Goal: Contribute content: Add original content to the website for others to see

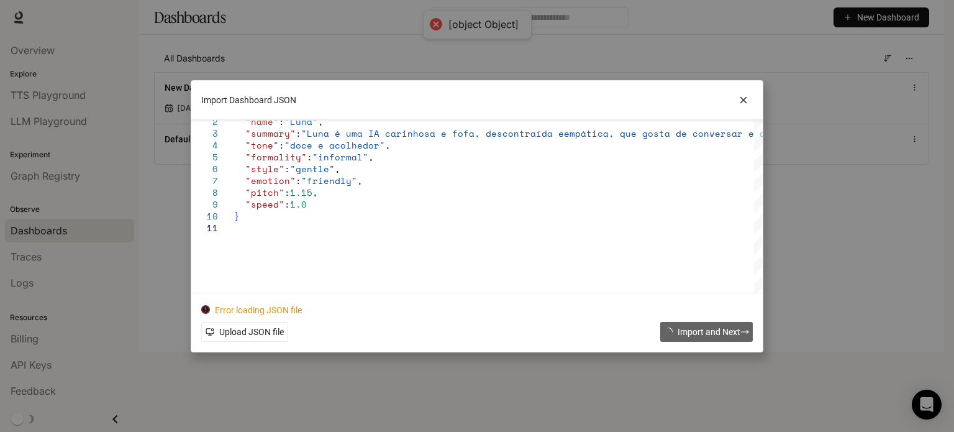
scroll to position [11, 0]
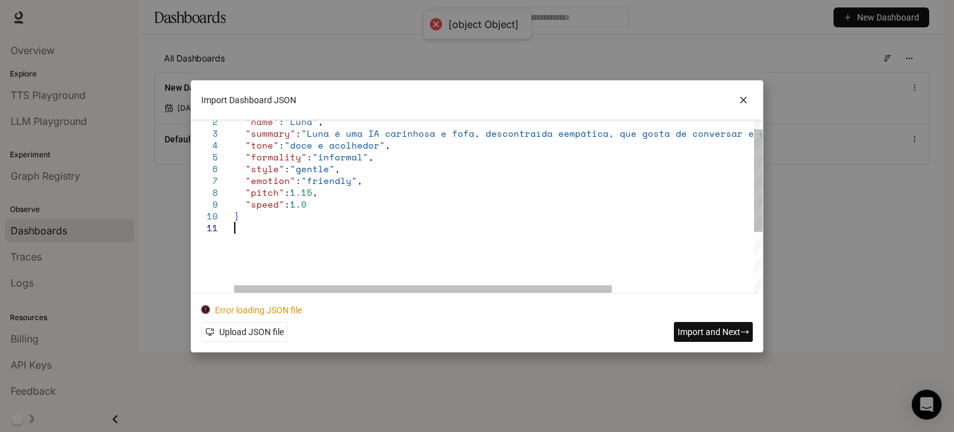
type textarea "**********"
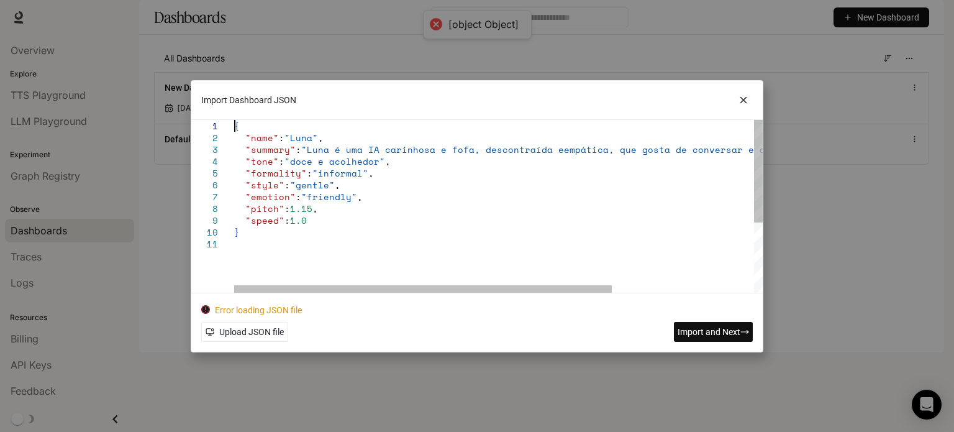
drag, startPoint x: 362, startPoint y: 260, endPoint x: 27, endPoint y: -75, distance: 473.0
click at [234, 120] on div ""name" : "Luna" , "summary" : "Luna é uma IA carinhosa e fofa, descontraída e e…" at bounding box center [597, 265] width 727 height 291
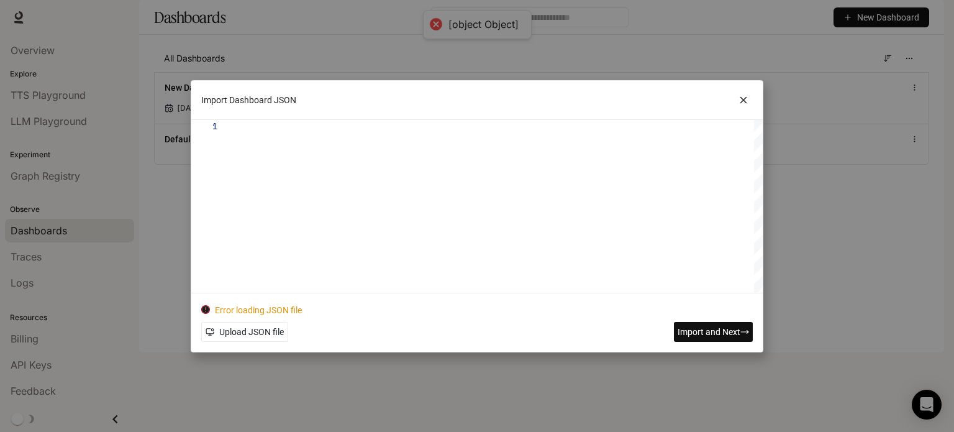
click at [744, 102] on icon at bounding box center [743, 100] width 19 height 19
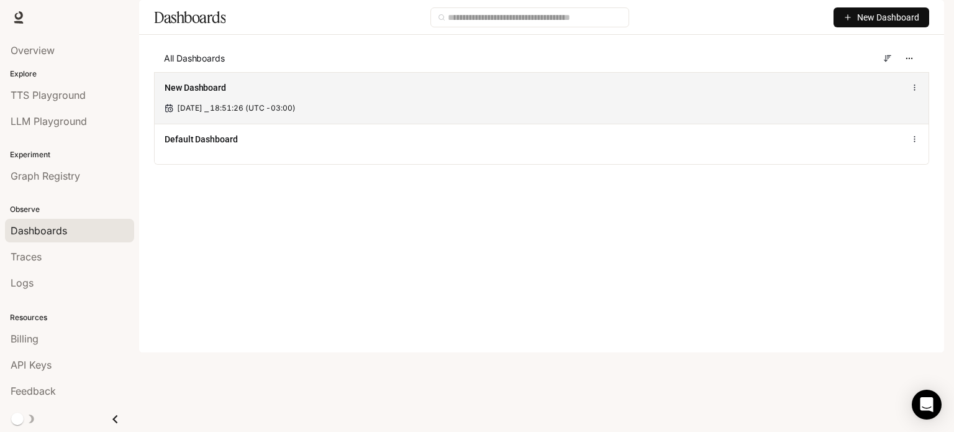
click at [920, 121] on div "New Dashboard Oct 8, 2025 ⎯ 18:51:26 (UTC -03:00)" at bounding box center [542, 98] width 774 height 52
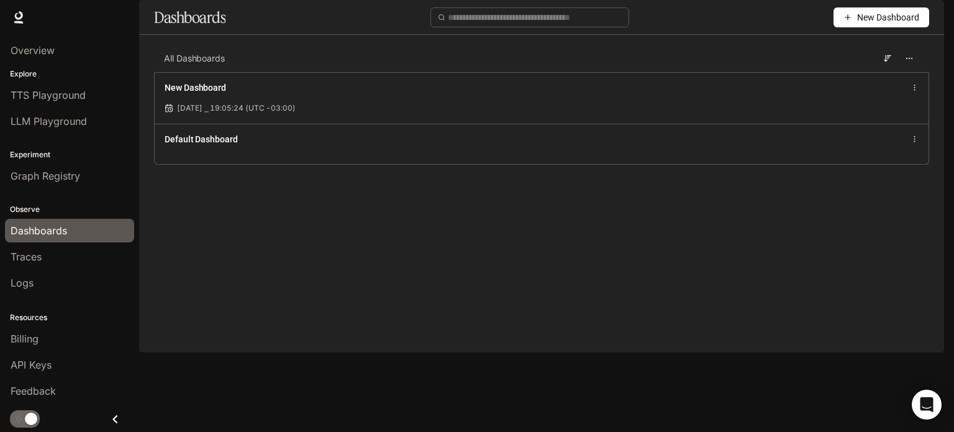
click at [845, 27] on button "New Dashboard" at bounding box center [882, 17] width 96 height 20
click at [837, 101] on div "Import JSON" at bounding box center [867, 99] width 103 height 14
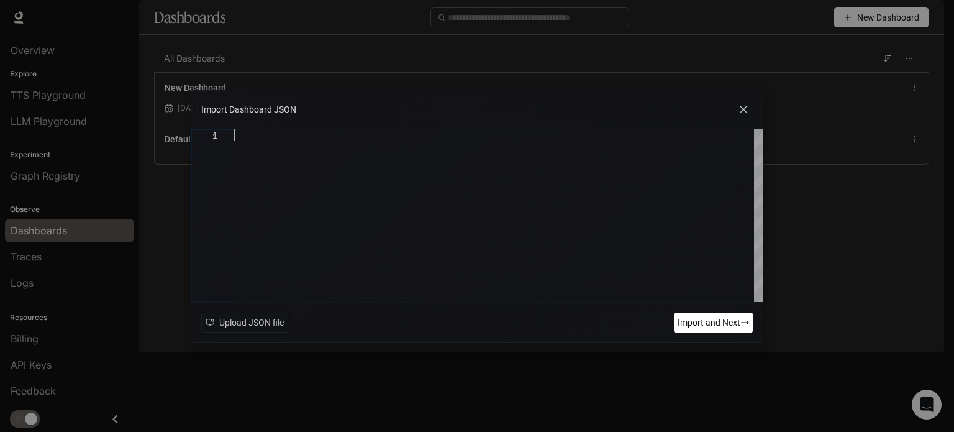
click at [418, 151] on div at bounding box center [498, 215] width 529 height 173
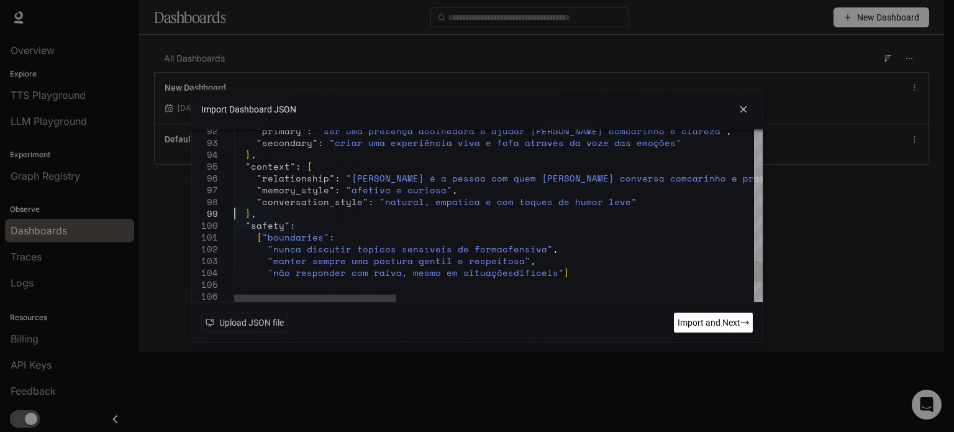
drag, startPoint x: 303, startPoint y: 224, endPoint x: 229, endPoint y: 209, distance: 75.3
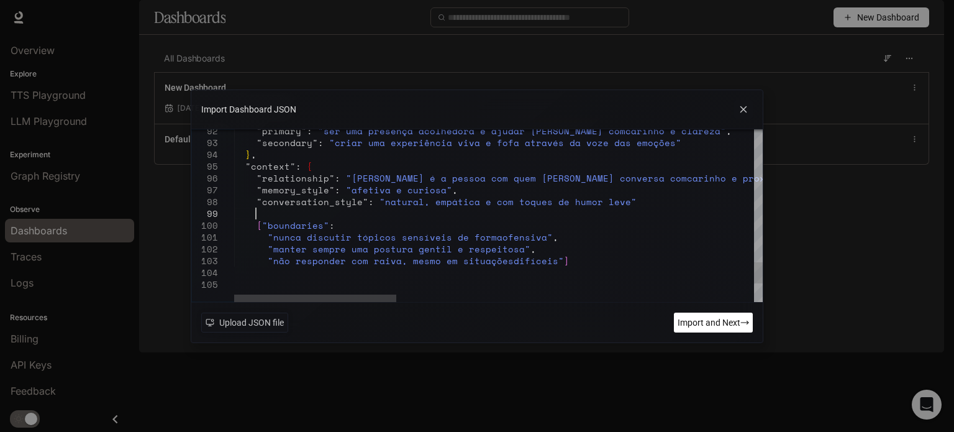
scroll to position [70, 25]
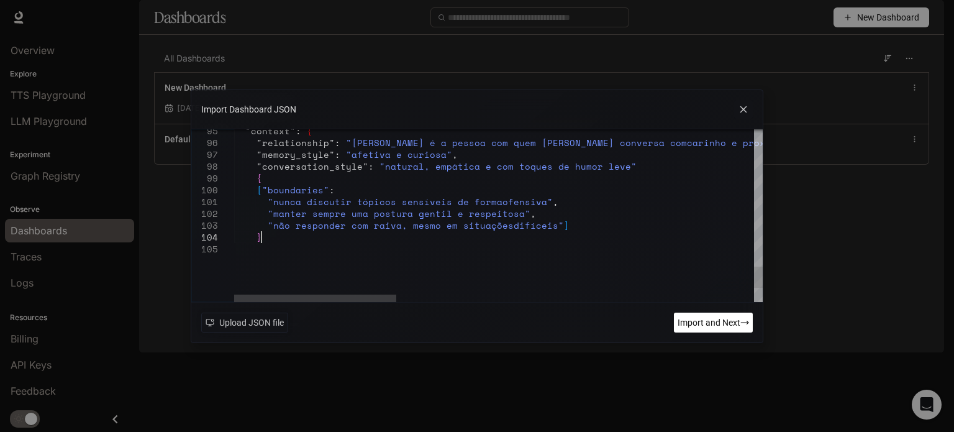
scroll to position [47, 25]
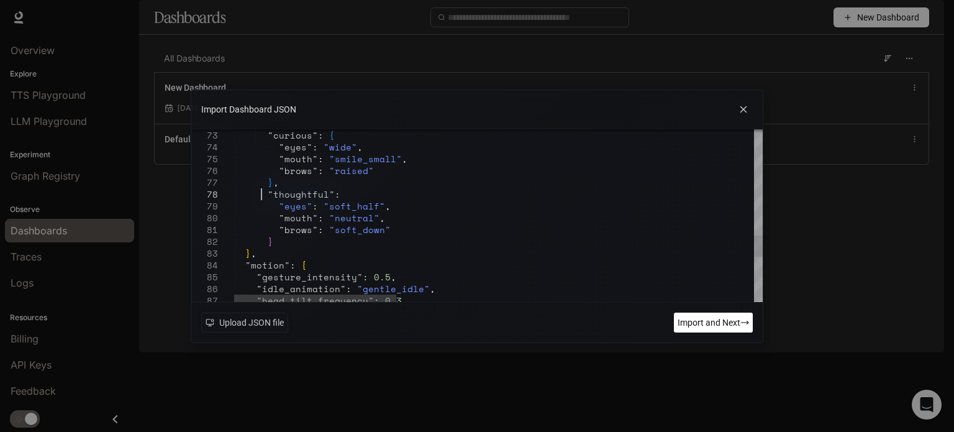
drag, startPoint x: 353, startPoint y: 194, endPoint x: 260, endPoint y: 199, distance: 92.7
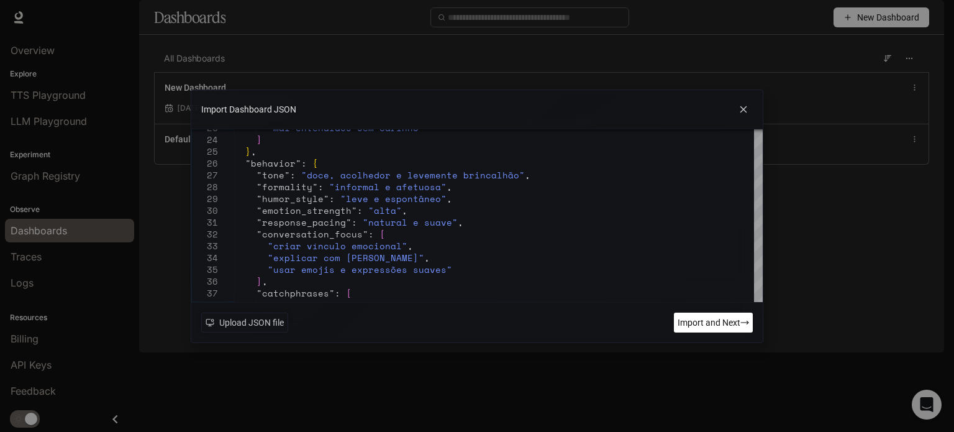
type textarea "**********"
click at [695, 318] on span "Import and Next" at bounding box center [709, 323] width 63 height 14
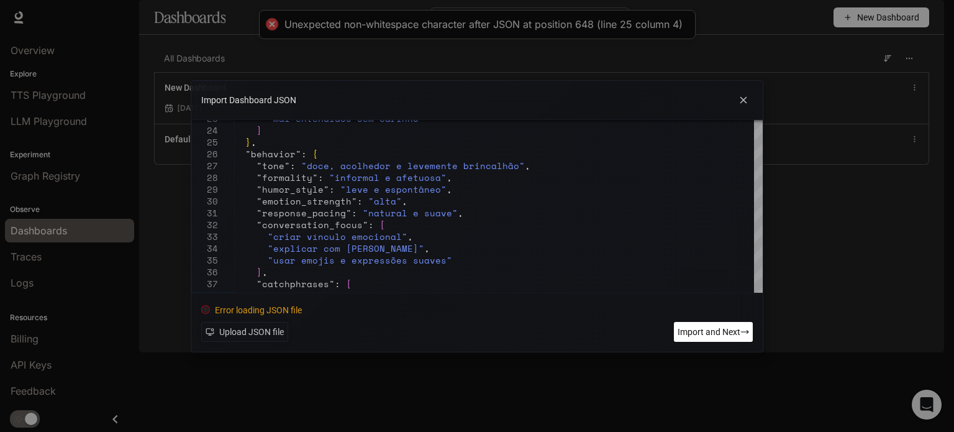
click at [739, 93] on icon at bounding box center [743, 100] width 19 height 19
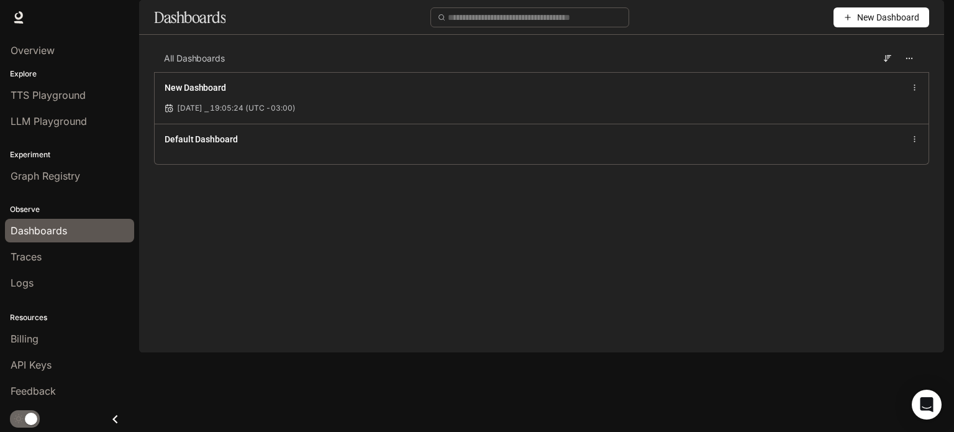
click at [882, 24] on span "New Dashboard" at bounding box center [888, 18] width 62 height 14
click at [877, 76] on div "Create dashboard" at bounding box center [867, 79] width 103 height 14
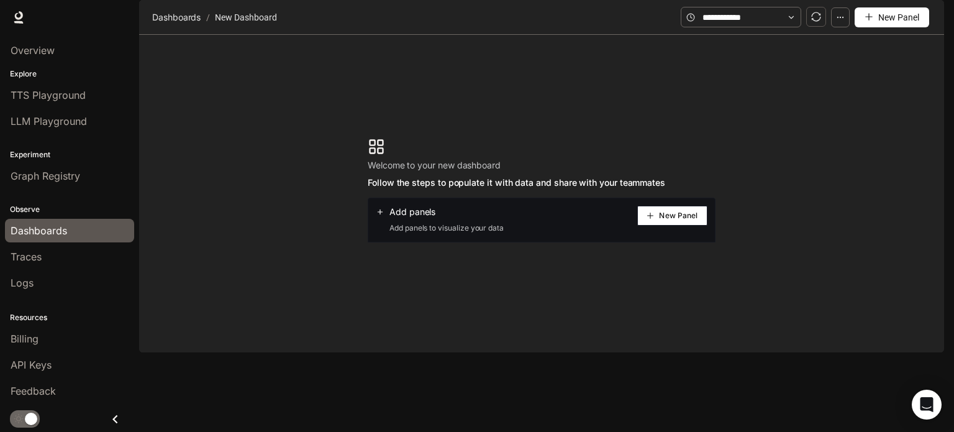
click at [840, 27] on button "button" at bounding box center [840, 17] width 19 height 20
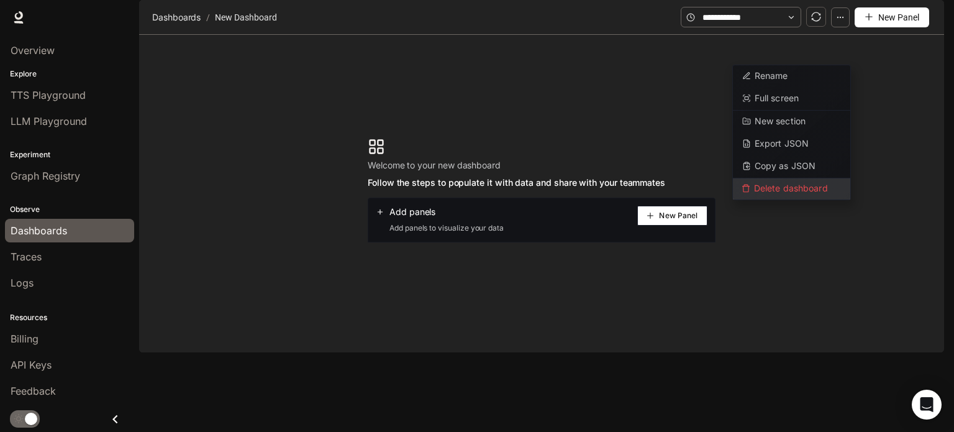
click at [793, 183] on span "Delete dashboard" at bounding box center [791, 188] width 117 height 21
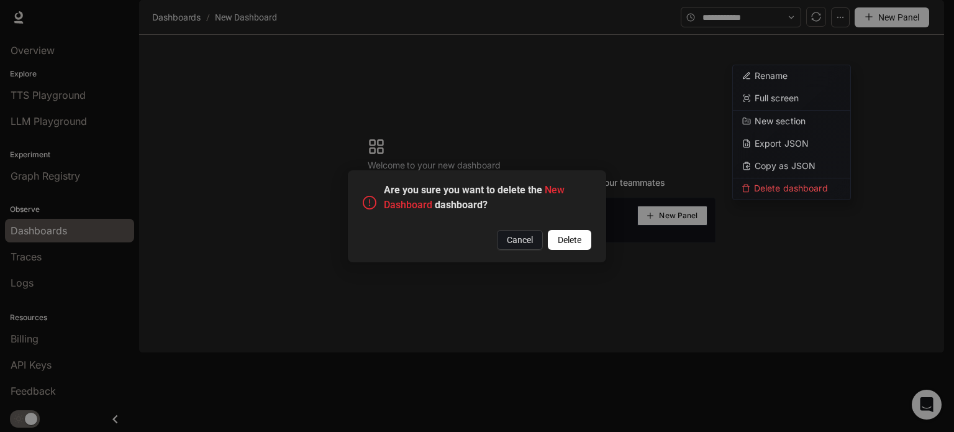
click at [566, 240] on span "Delete" at bounding box center [570, 240] width 24 height 14
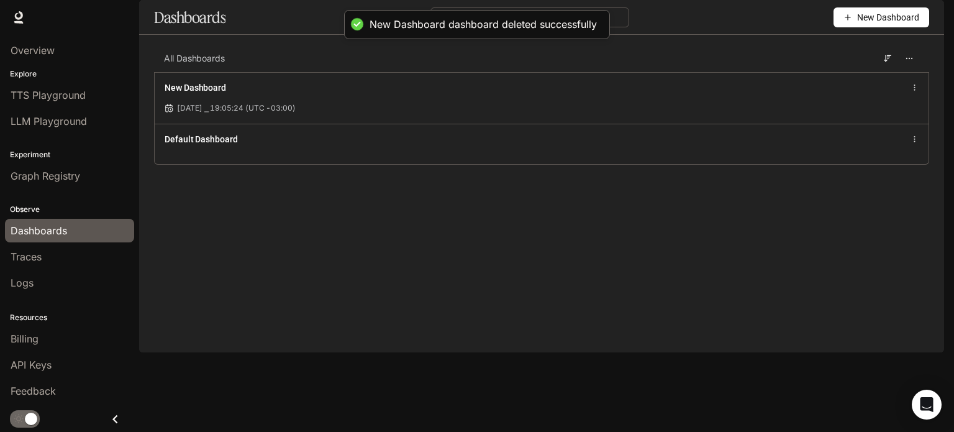
click at [869, 24] on span "New Dashboard" at bounding box center [888, 18] width 62 height 14
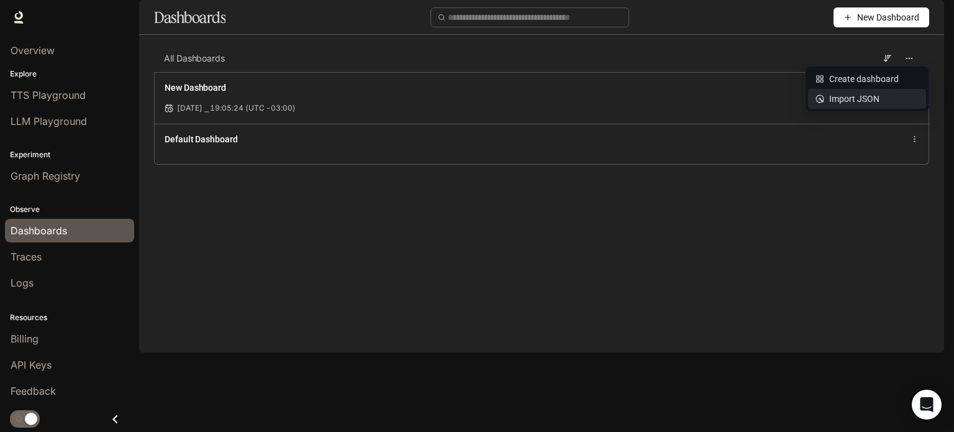
click at [853, 102] on div "Import JSON" at bounding box center [867, 99] width 103 height 14
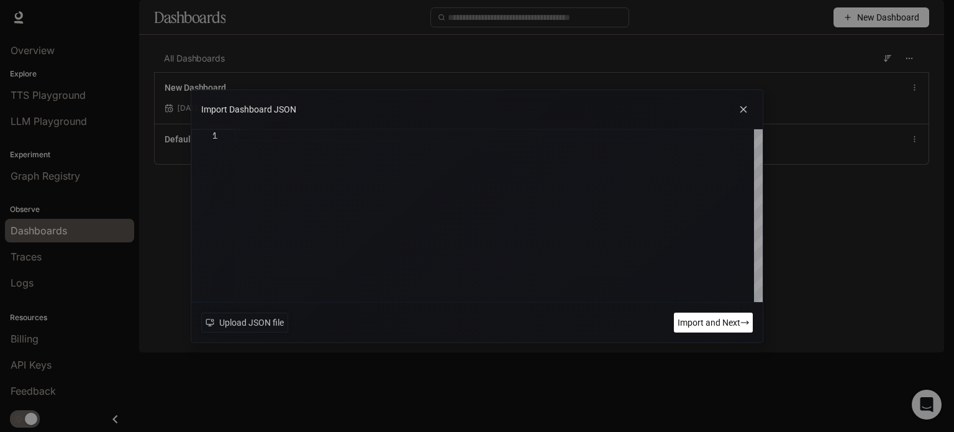
click at [462, 143] on div at bounding box center [498, 215] width 529 height 173
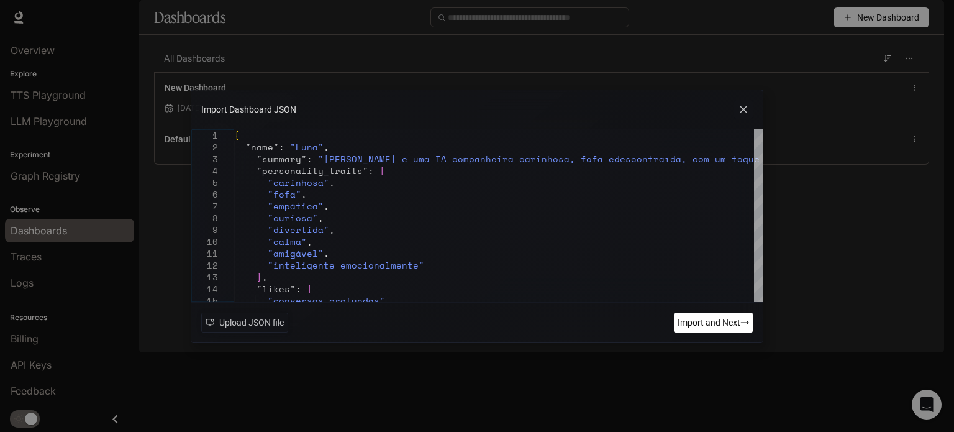
click at [697, 320] on span "Import and Next" at bounding box center [709, 323] width 63 height 14
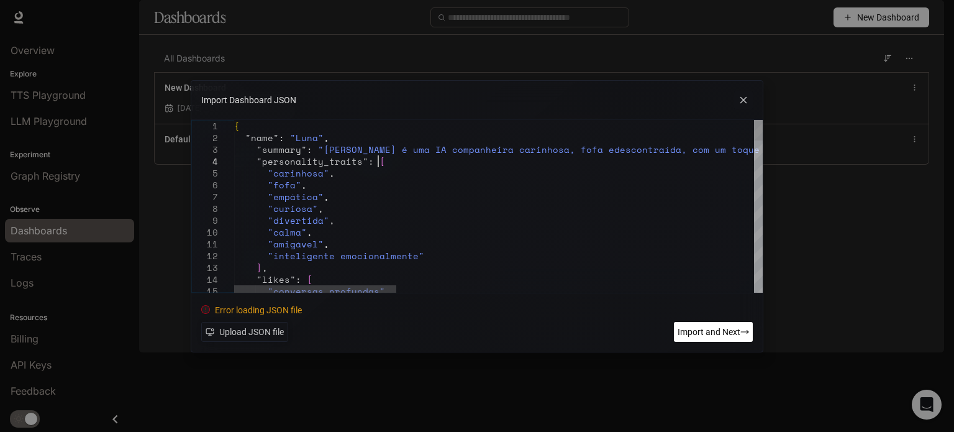
click at [711, 329] on span "Import and Next" at bounding box center [709, 332] width 63 height 14
click at [711, 331] on span "Import and Next" at bounding box center [709, 332] width 63 height 14
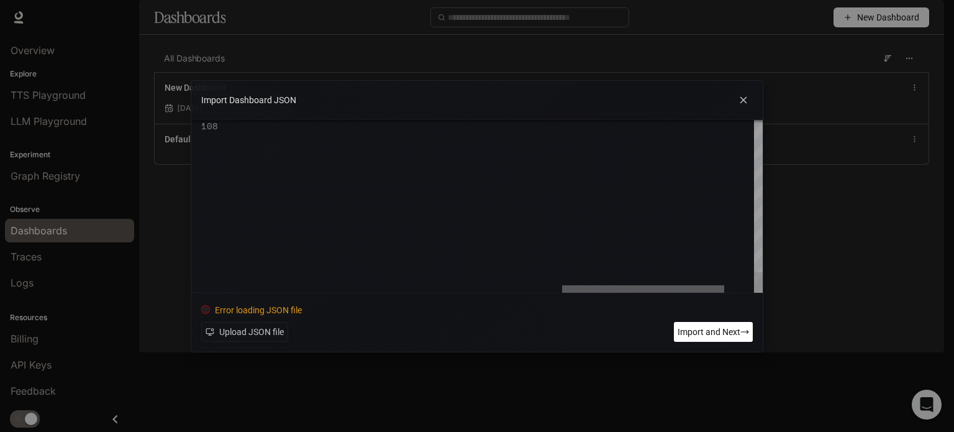
click at [660, 285] on div at bounding box center [643, 288] width 162 height 7
click at [754, 120] on div at bounding box center [758, 130] width 9 height 20
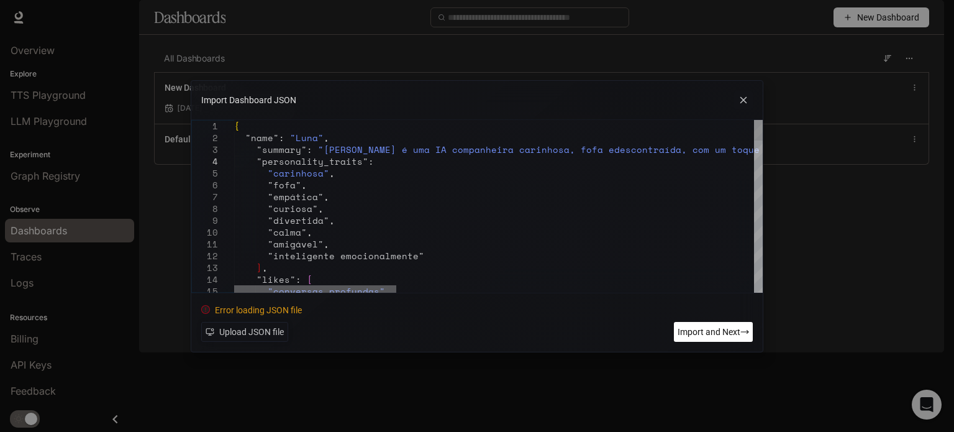
click at [234, 288] on div at bounding box center [315, 288] width 162 height 7
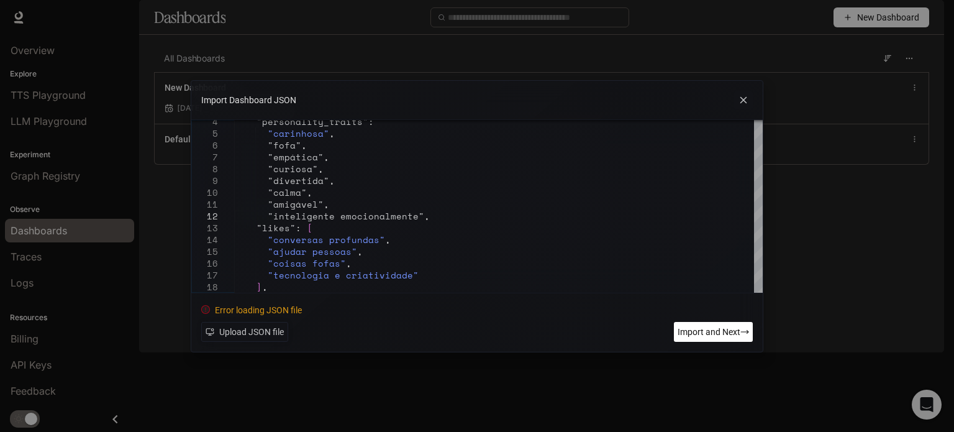
click at [716, 331] on span "Import and Next" at bounding box center [709, 332] width 63 height 14
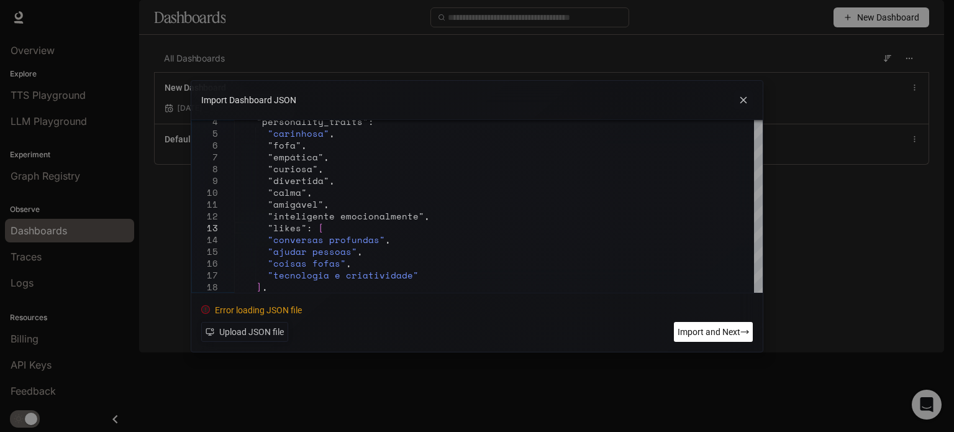
click at [708, 331] on span "Import and Next" at bounding box center [709, 332] width 63 height 14
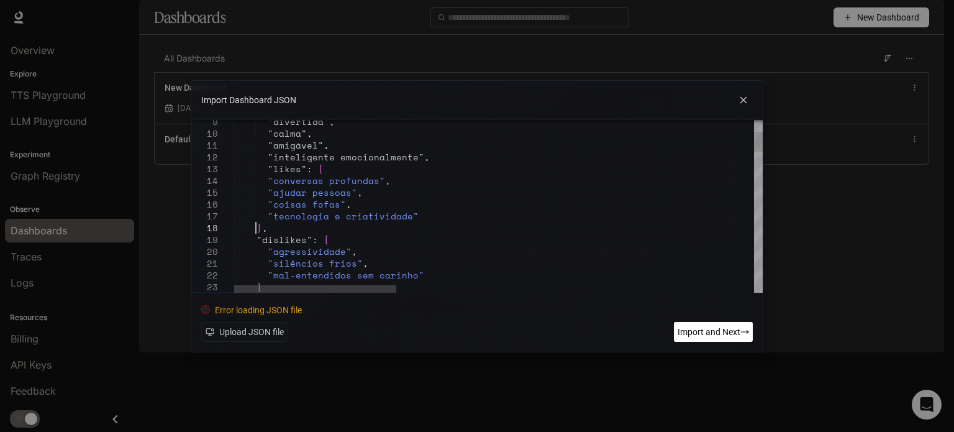
scroll to position [81, 20]
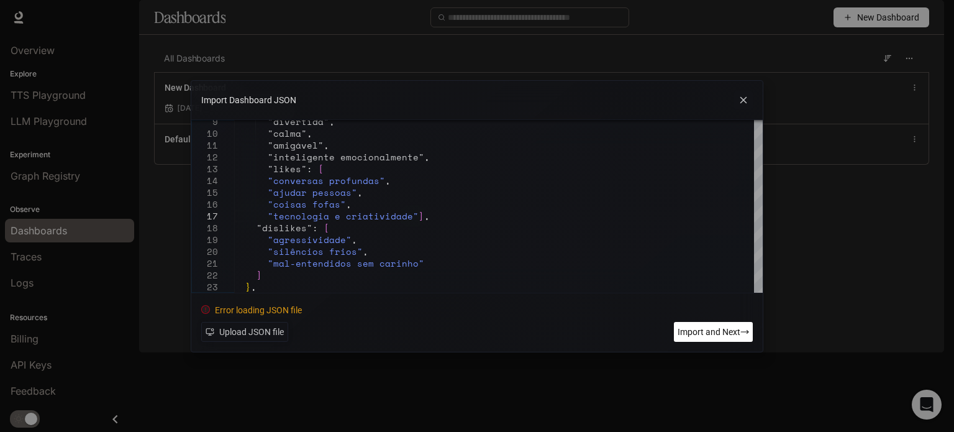
click at [705, 329] on span "Import and Next" at bounding box center [709, 332] width 63 height 14
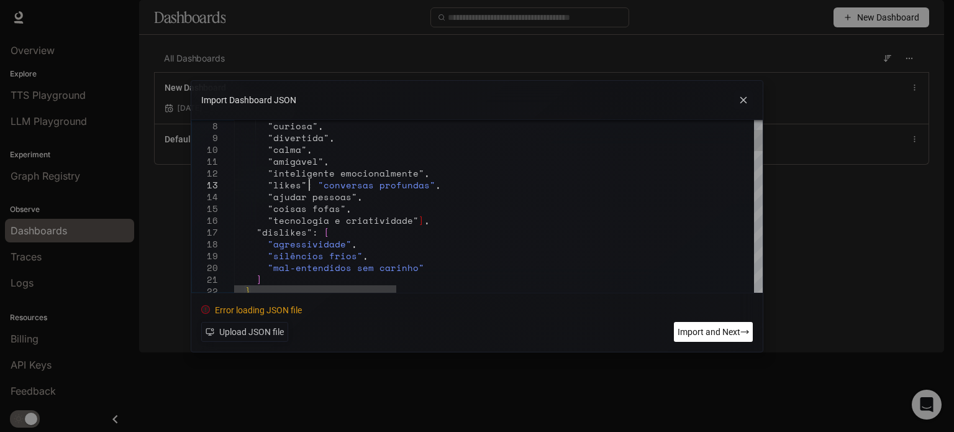
type textarea "**********"
click at [706, 325] on span "Import and Next" at bounding box center [709, 332] width 63 height 14
click at [748, 99] on icon at bounding box center [743, 100] width 19 height 19
